Goal: Task Accomplishment & Management: Manage account settings

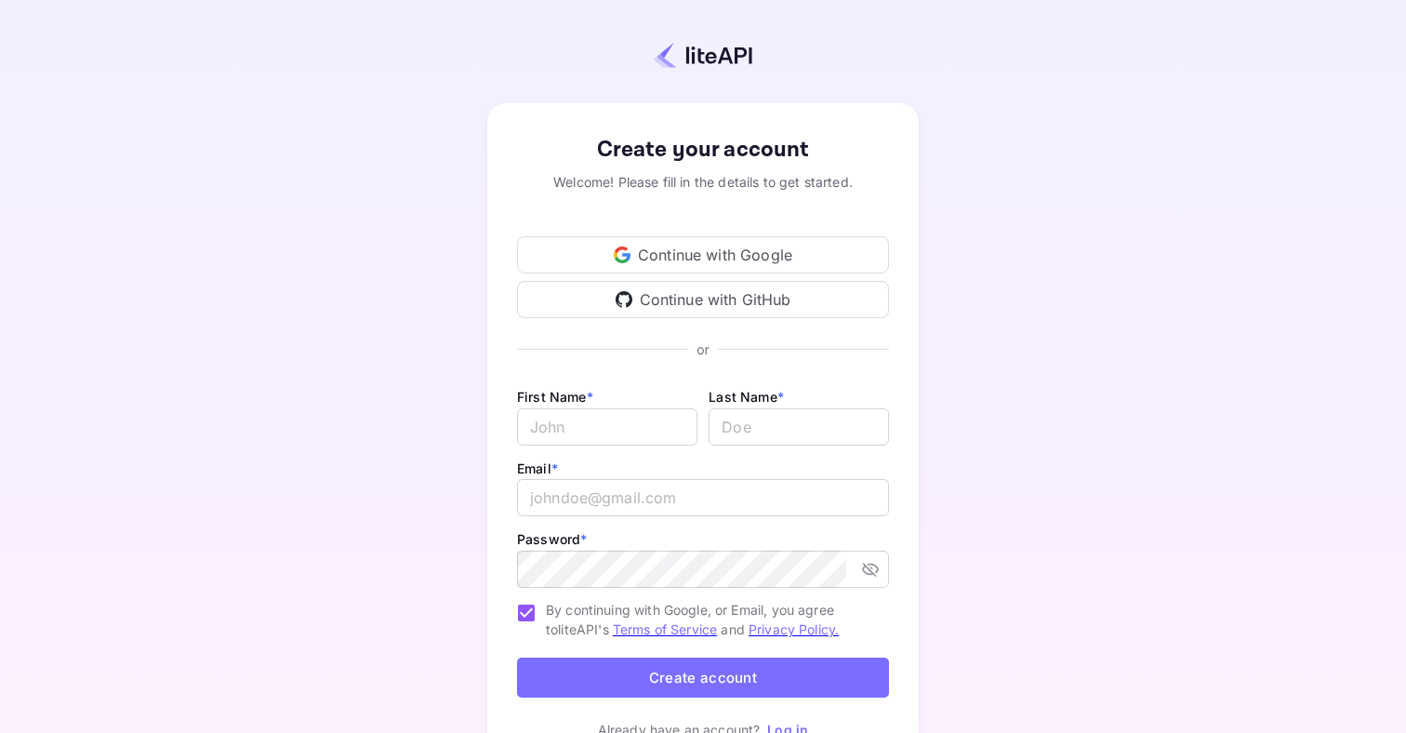
click at [745, 258] on div "Continue with Google" at bounding box center [703, 254] width 372 height 37
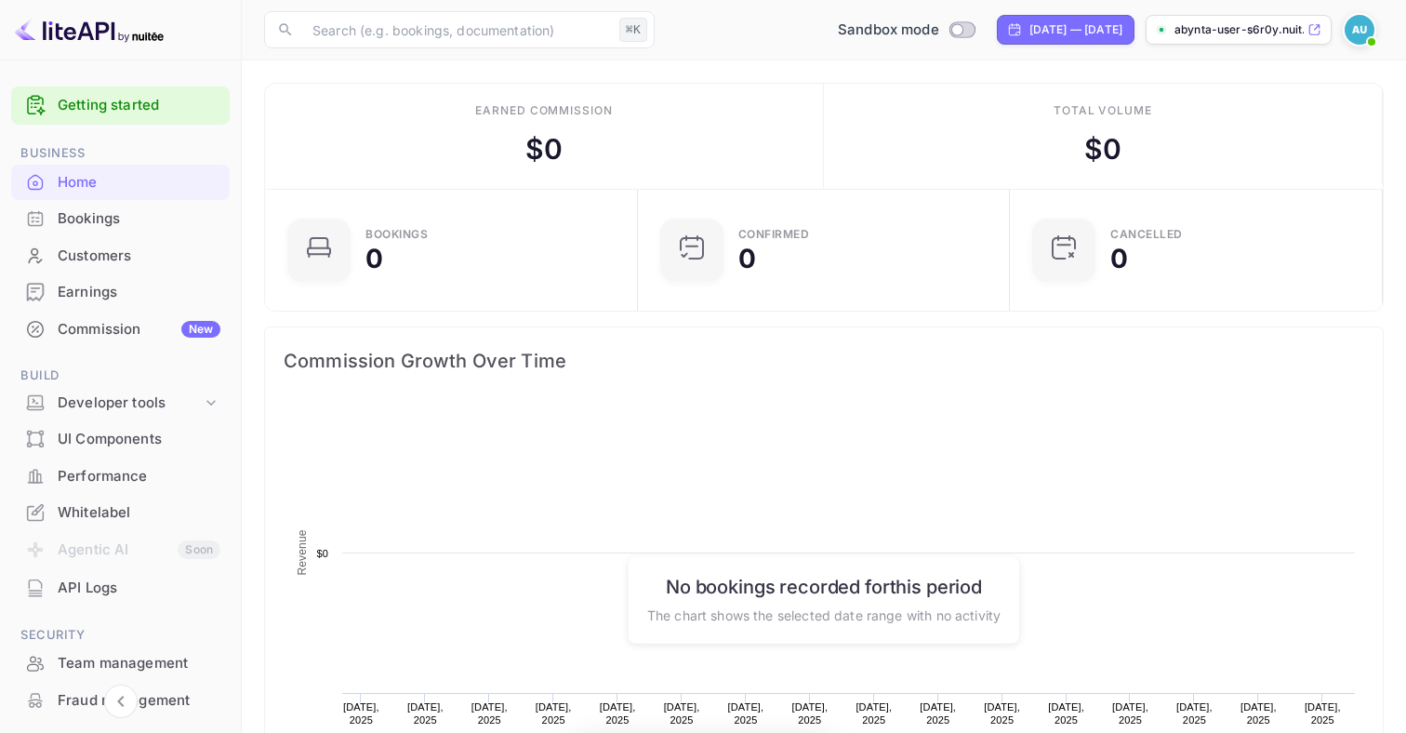
scroll to position [302, 362]
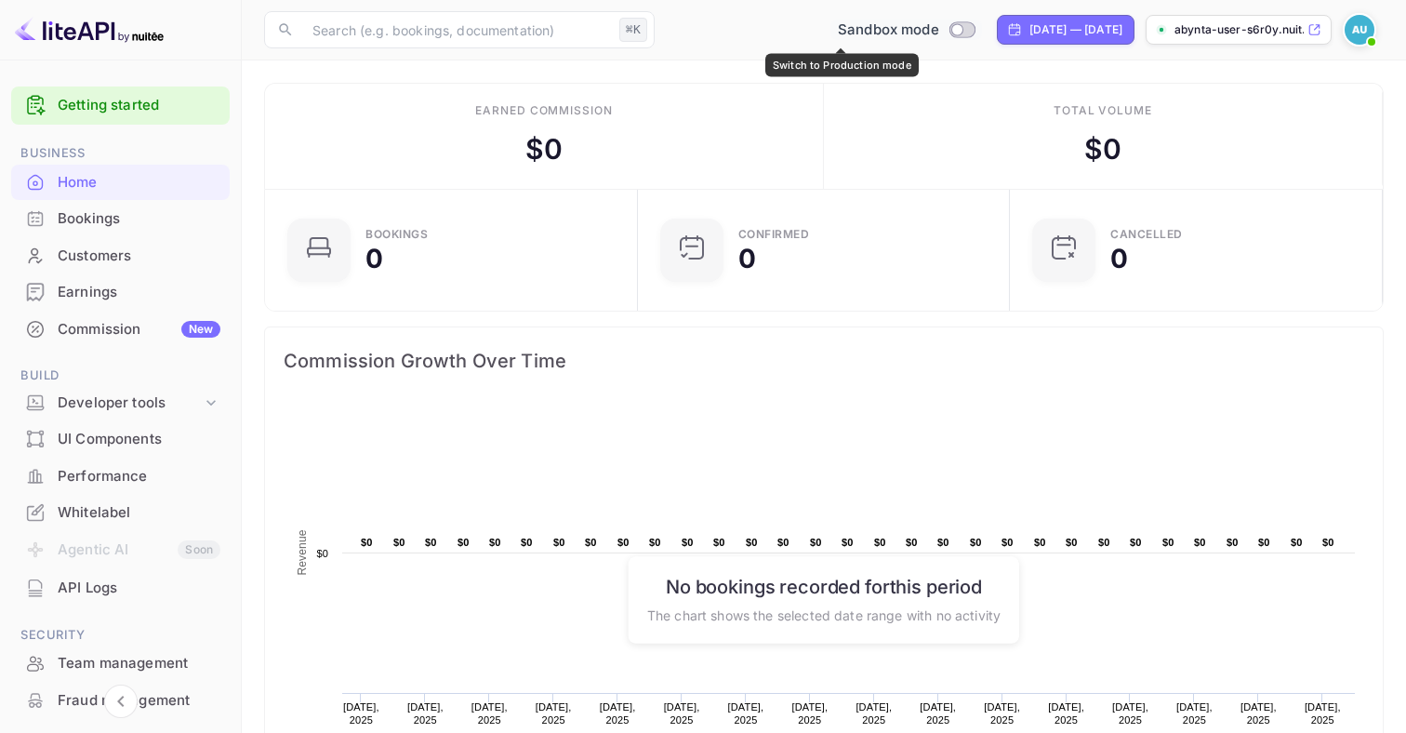
click at [949, 36] on span "Switch to Production mode" at bounding box center [962, 29] width 27 height 17
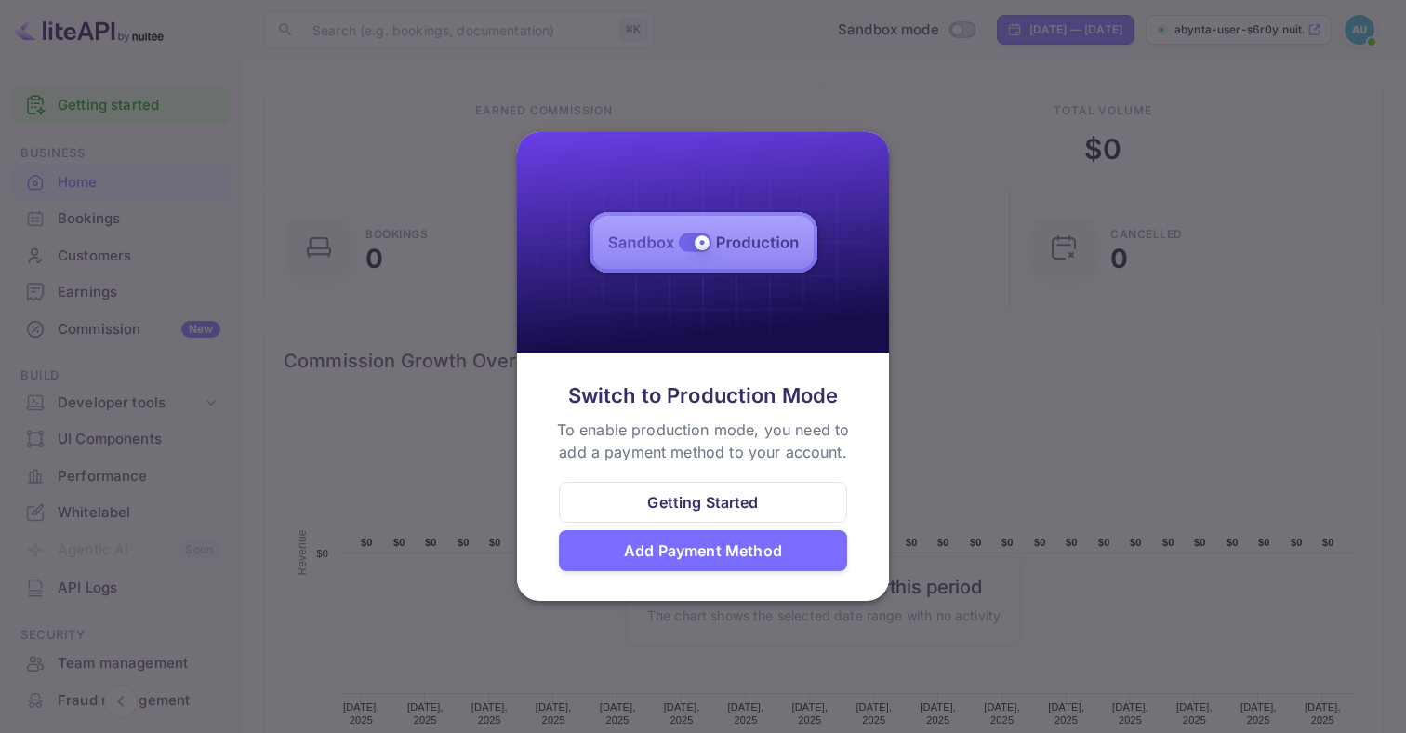
click at [697, 546] on div "Add Payment Method" at bounding box center [703, 550] width 158 height 22
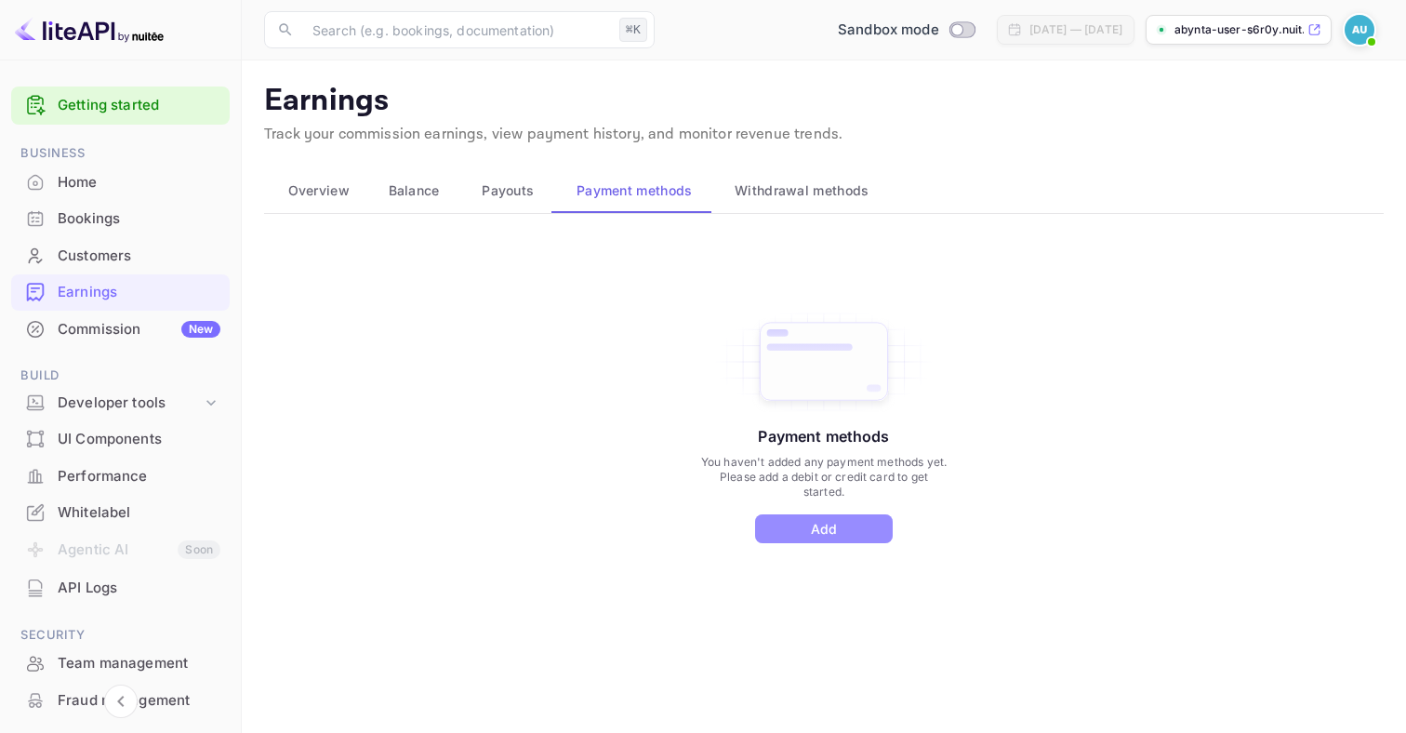
click at [774, 521] on button "Add" at bounding box center [824, 528] width 138 height 29
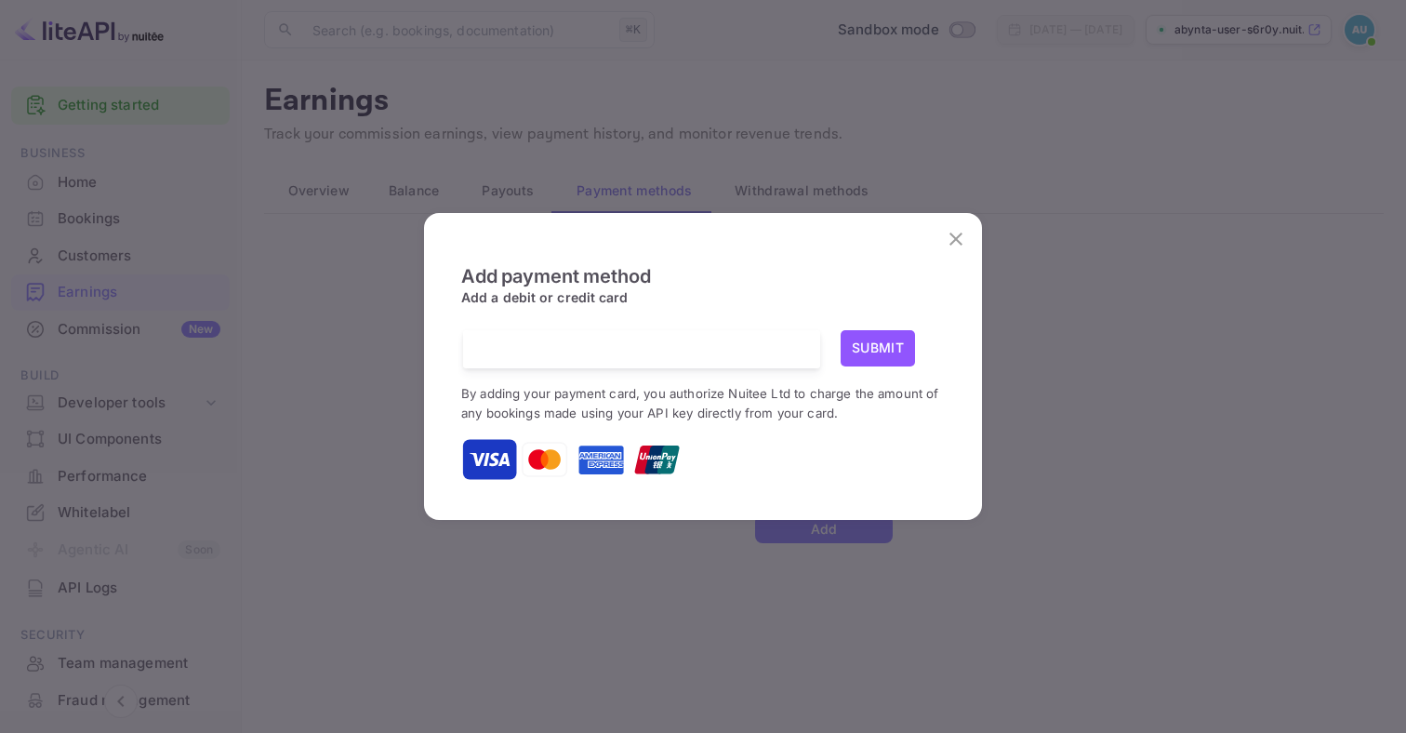
click at [667, 362] on div at bounding box center [648, 349] width 343 height 38
click at [955, 248] on icon "close" at bounding box center [956, 239] width 22 height 22
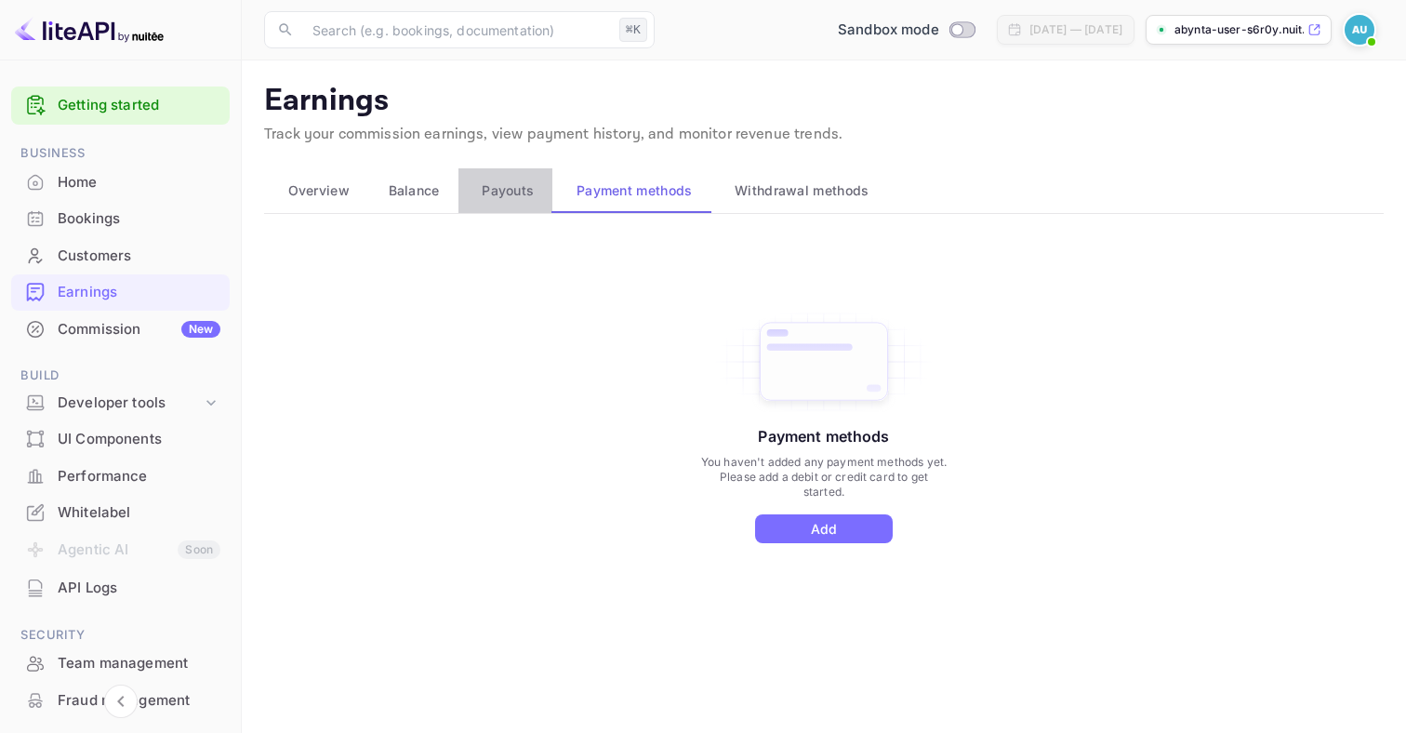
click at [538, 190] on button "Payouts" at bounding box center [505, 190] width 95 height 45
click at [641, 186] on span "Payment methods" at bounding box center [635, 190] width 116 height 22
click at [899, 39] on body "Getting started Business Home Bookings Customers Earnings Commission New Build …" at bounding box center [703, 366] width 1406 height 733
click at [938, 28] on input "Switch to Production mode" at bounding box center [956, 29] width 37 height 12
checkbox input "false"
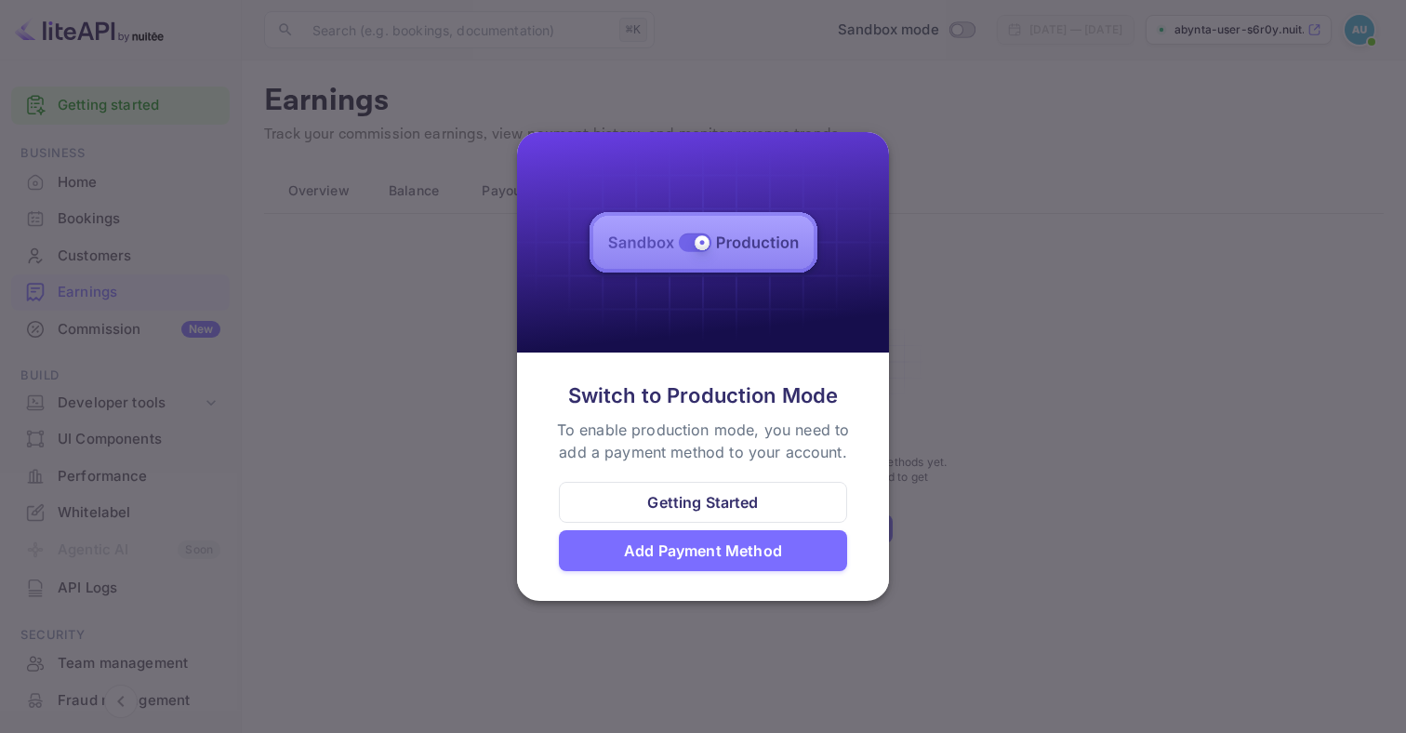
click at [962, 367] on div at bounding box center [703, 366] width 1406 height 733
